Goal: Learn about a topic

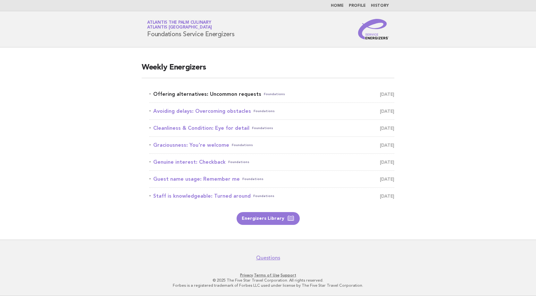
click at [229, 94] on link "Offering alternatives: Uncommon requests Foundations [DATE]" at bounding box center [271, 94] width 245 height 9
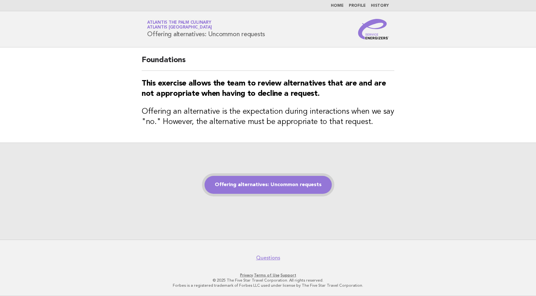
click at [256, 183] on link "Offering alternatives: Uncommon requests" at bounding box center [268, 185] width 127 height 18
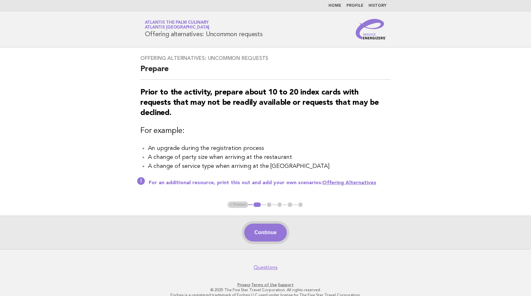
click at [283, 224] on button "Continue" at bounding box center [265, 233] width 43 height 18
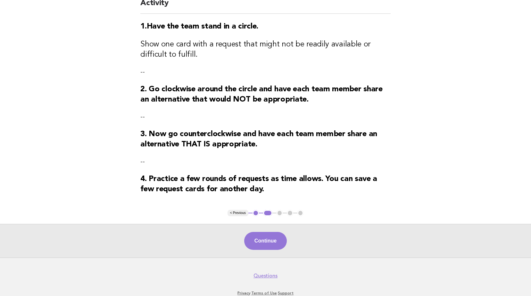
scroll to position [86, 0]
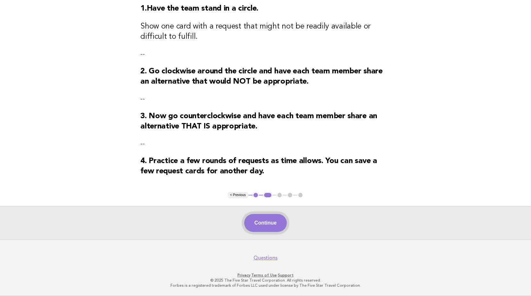
click at [276, 230] on button "Continue" at bounding box center [265, 223] width 43 height 18
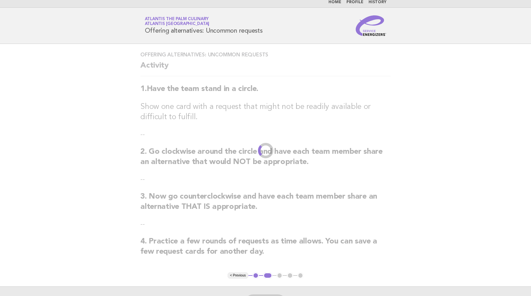
scroll to position [0, 0]
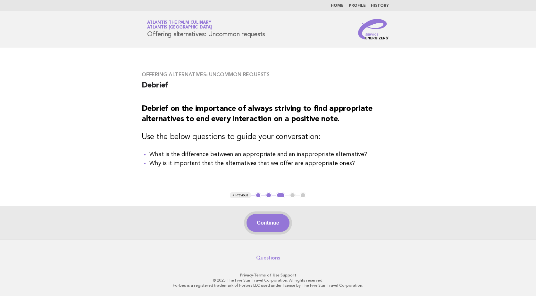
click at [269, 225] on button "Continue" at bounding box center [268, 223] width 43 height 18
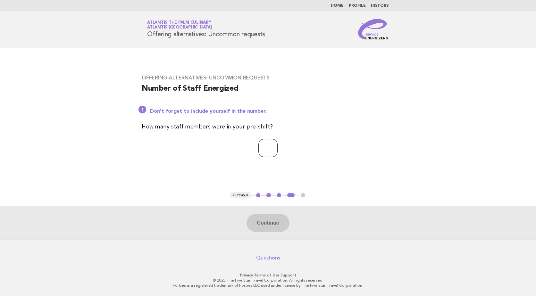
click at [260, 149] on input "number" at bounding box center [268, 148] width 19 height 18
type input "**"
click at [271, 225] on button "Continue" at bounding box center [268, 223] width 43 height 18
